Goal: Task Accomplishment & Management: Complete application form

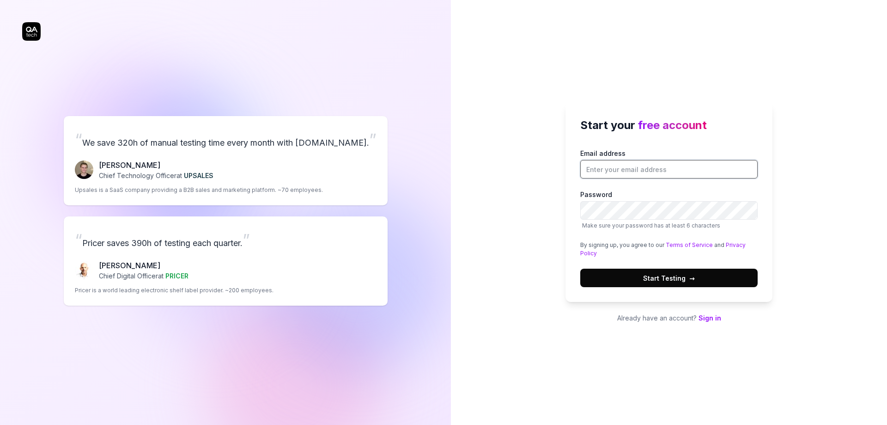
click at [659, 163] on input "Email address" at bounding box center [668, 169] width 177 height 18
type input "[PERSON_NAME][EMAIL_ADDRESS][DOMAIN_NAME]"
click at [580, 219] on div "Start your free account Email address [PERSON_NAME][EMAIL_ADDRESS][DOMAIN_NAME]…" at bounding box center [669, 202] width 207 height 200
click at [580, 269] on button "Start Testing →" at bounding box center [668, 278] width 177 height 18
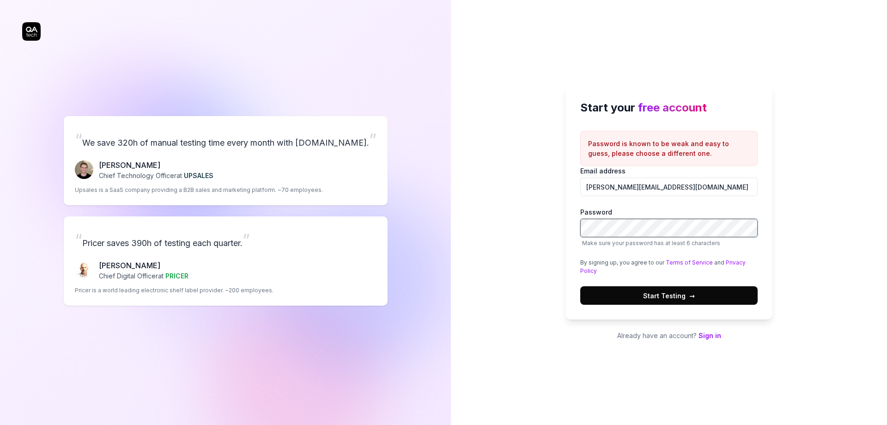
click at [580, 286] on button "Start Testing →" at bounding box center [668, 295] width 177 height 18
